Goal: Obtain resource: Obtain resource

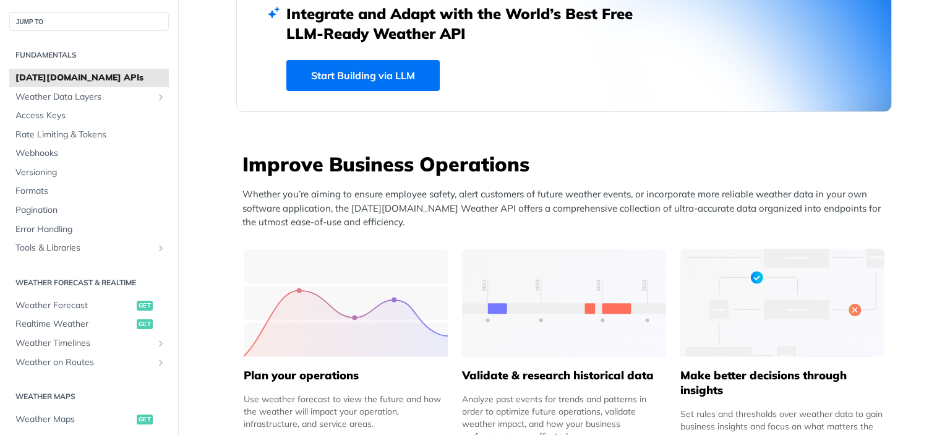
scroll to position [359, 0]
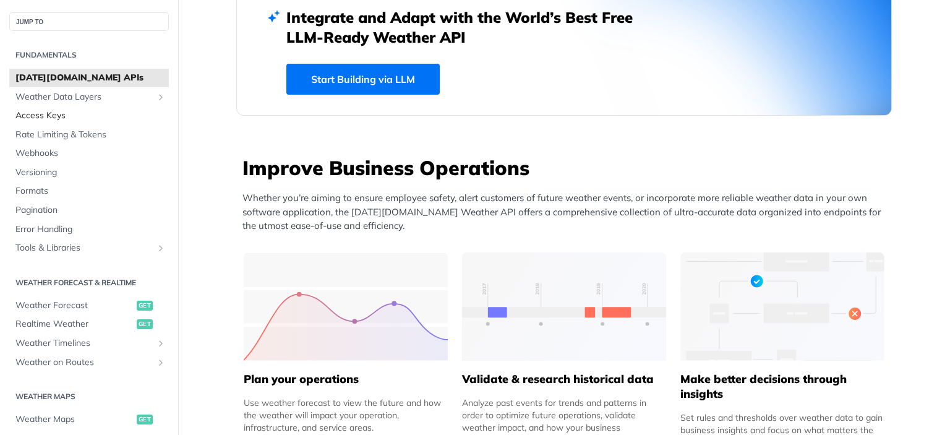
click at [96, 119] on span "Access Keys" at bounding box center [90, 115] width 150 height 12
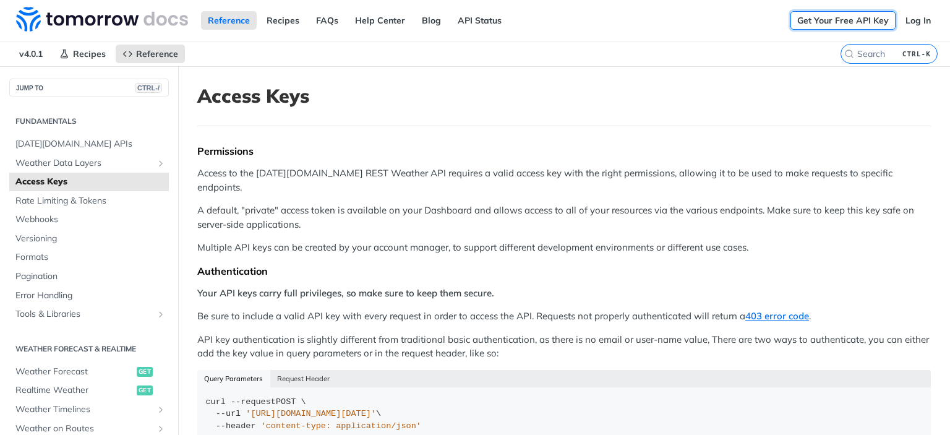
click at [835, 24] on link "Get Your Free API Key" at bounding box center [842, 20] width 105 height 19
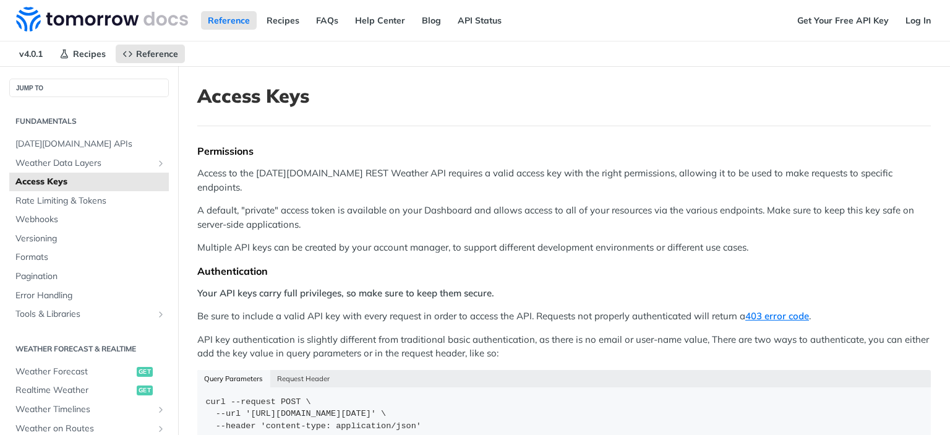
click at [817, 23] on link "Get Your Free API Key" at bounding box center [842, 20] width 105 height 19
